Goal: Information Seeking & Learning: Learn about a topic

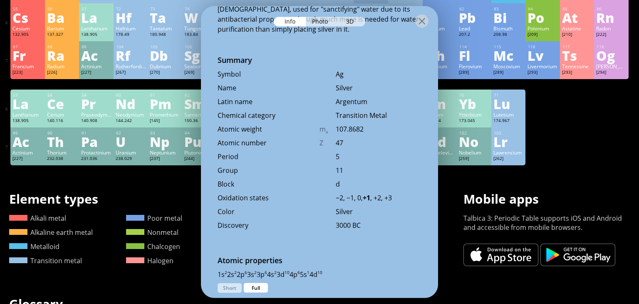
scroll to position [226, 0]
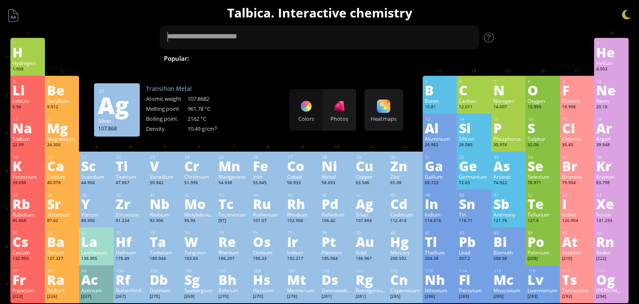
click at [360, 219] on div "107.868" at bounding box center [371, 221] width 30 height 7
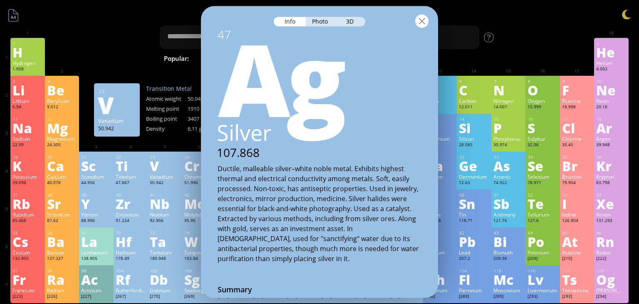
click at [422, 20] on div at bounding box center [421, 21] width 13 height 13
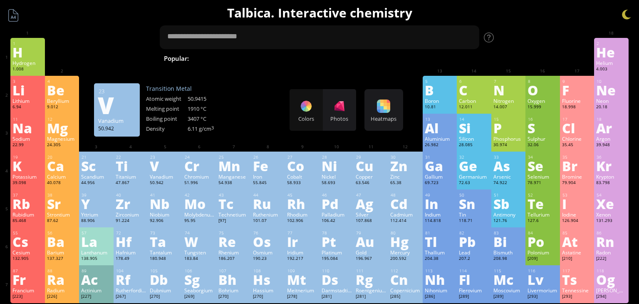
click at [422, 20] on h1 "Talbica. Interactive chemistry" at bounding box center [319, 12] width 631 height 17
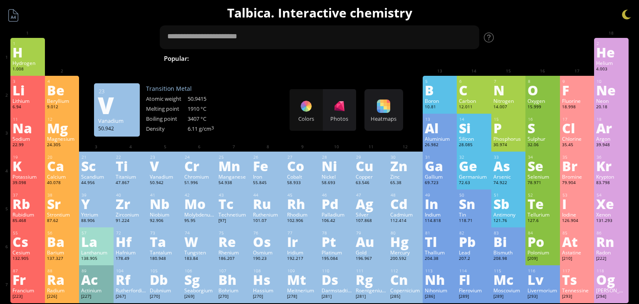
click at [422, 20] on h1 "Talbica. Interactive chemistry" at bounding box center [319, 12] width 631 height 17
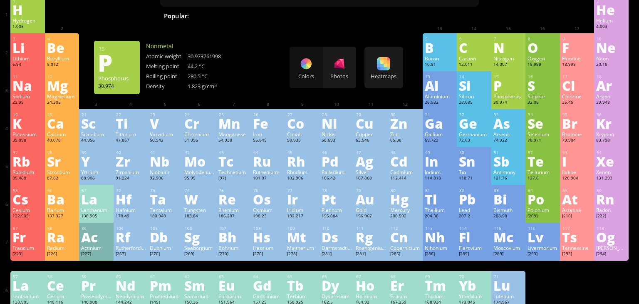
scroll to position [45, 0]
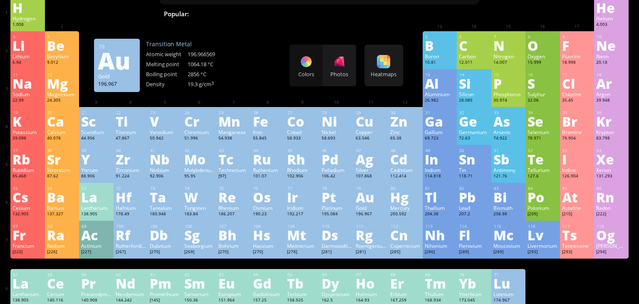
click at [374, 197] on div "Au" at bounding box center [371, 196] width 30 height 13
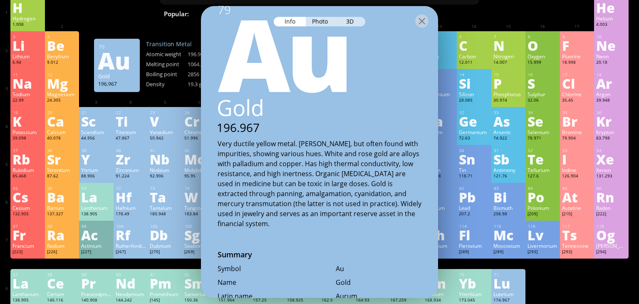
scroll to position [0, 0]
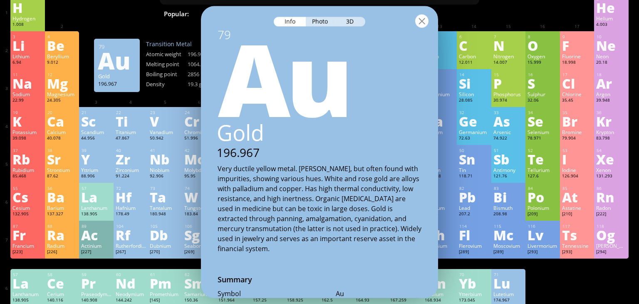
click at [423, 19] on div at bounding box center [421, 21] width 13 height 13
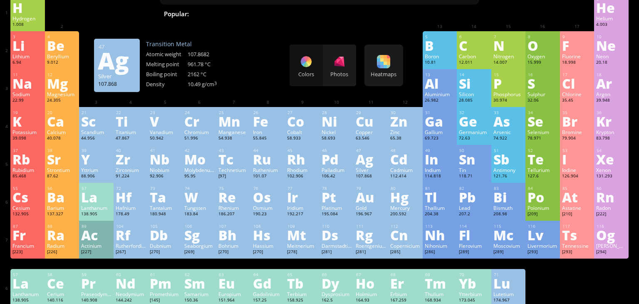
click at [358, 154] on div "Ag" at bounding box center [371, 158] width 30 height 13
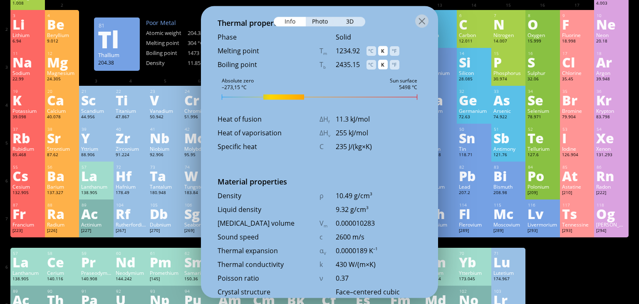
scroll to position [980, 0]
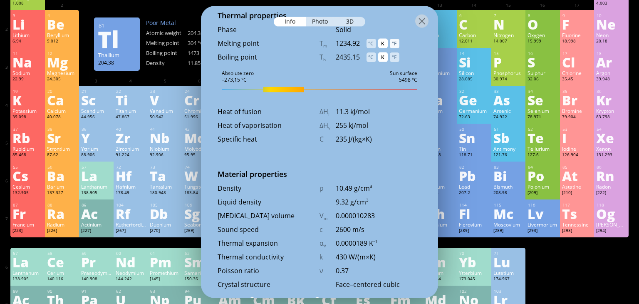
click at [396, 44] on div "°F" at bounding box center [395, 43] width 10 height 10
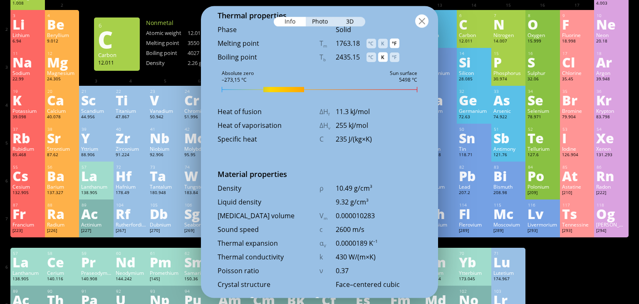
click at [422, 24] on div at bounding box center [421, 21] width 13 height 13
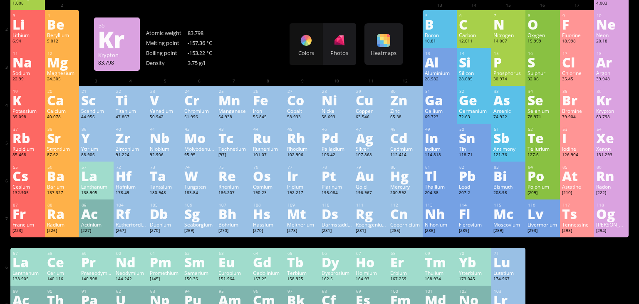
click at [611, 115] on div "83.798" at bounding box center [612, 117] width 30 height 7
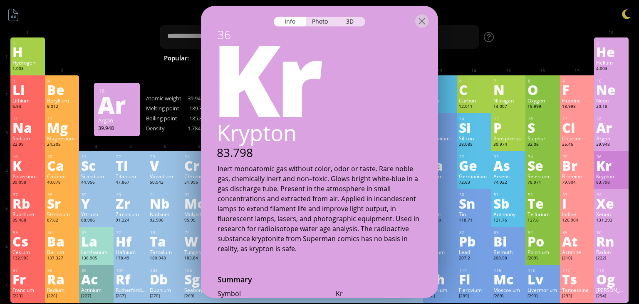
scroll to position [0, 0]
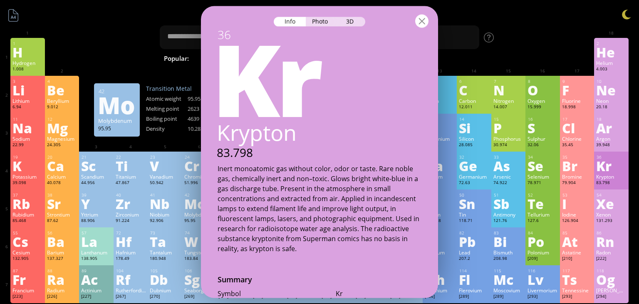
click at [426, 17] on div at bounding box center [421, 21] width 13 height 13
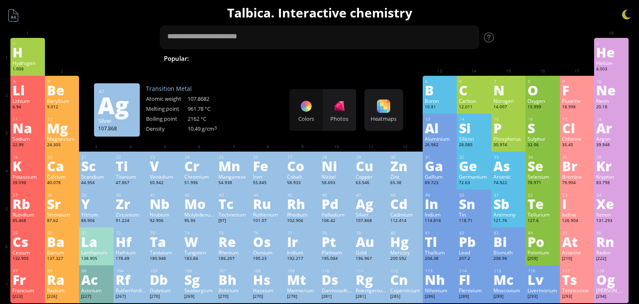
click at [371, 199] on div "Ag" at bounding box center [371, 203] width 30 height 13
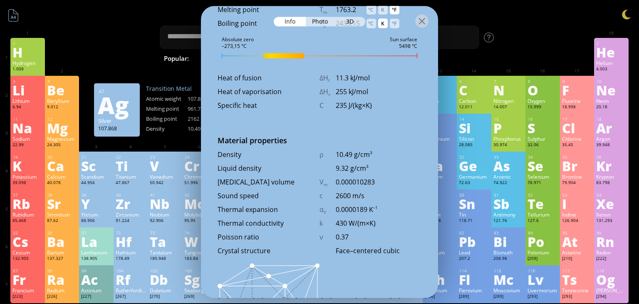
scroll to position [1017, 0]
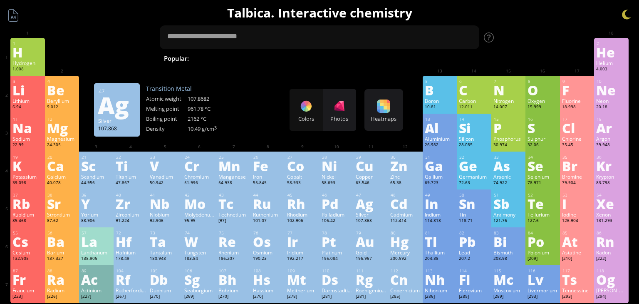
click at [371, 199] on div "Ag" at bounding box center [371, 203] width 30 height 13
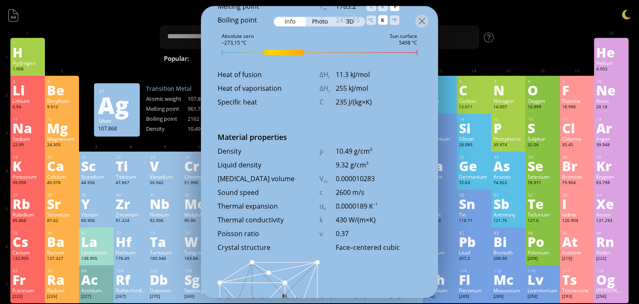
click at [291, 113] on div "47 Ag Silver 107.868 Ductile, malleable silver–white noble metal. Exhibits high…" at bounding box center [319, 152] width 237 height 292
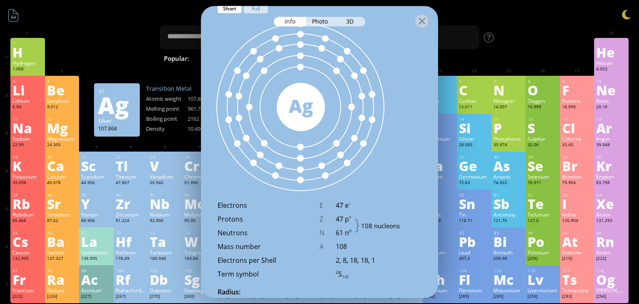
scroll to position [507, 0]
